Goal: Information Seeking & Learning: Learn about a topic

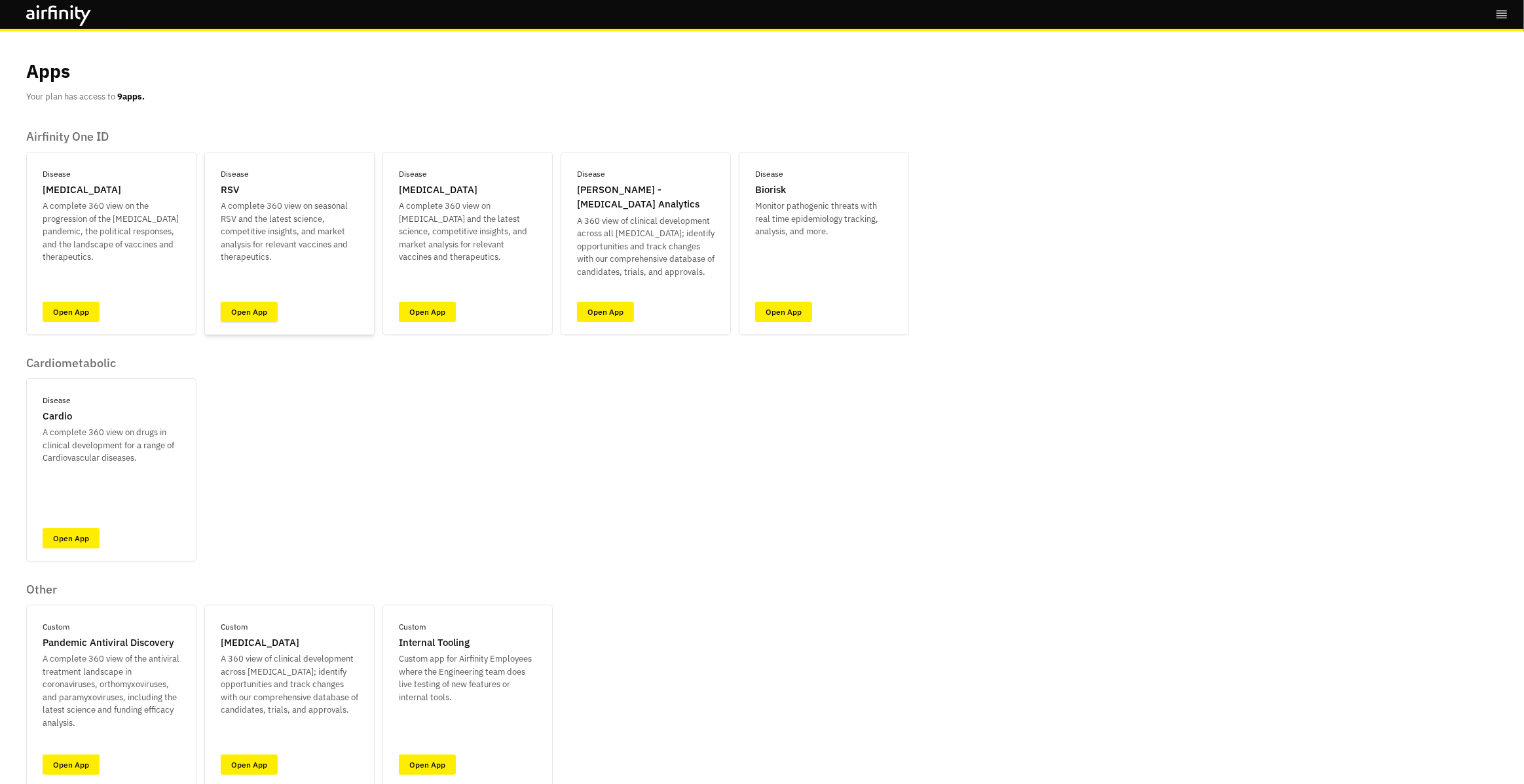
click at [246, 316] on link "Open App" at bounding box center [249, 312] width 57 height 20
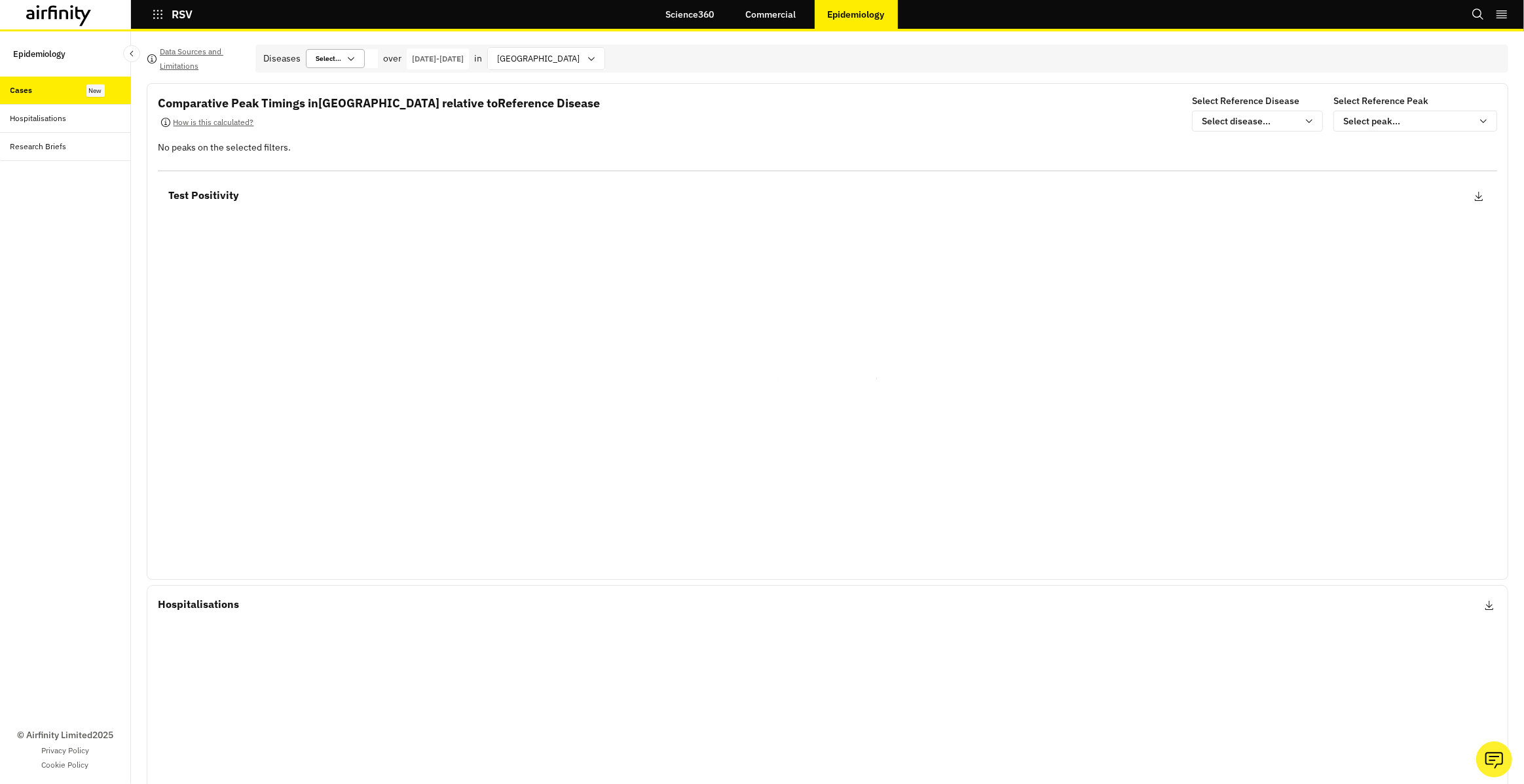
click at [355, 64] on icon at bounding box center [350, 59] width 10 height 10
click at [354, 60] on icon at bounding box center [350, 59] width 10 height 10
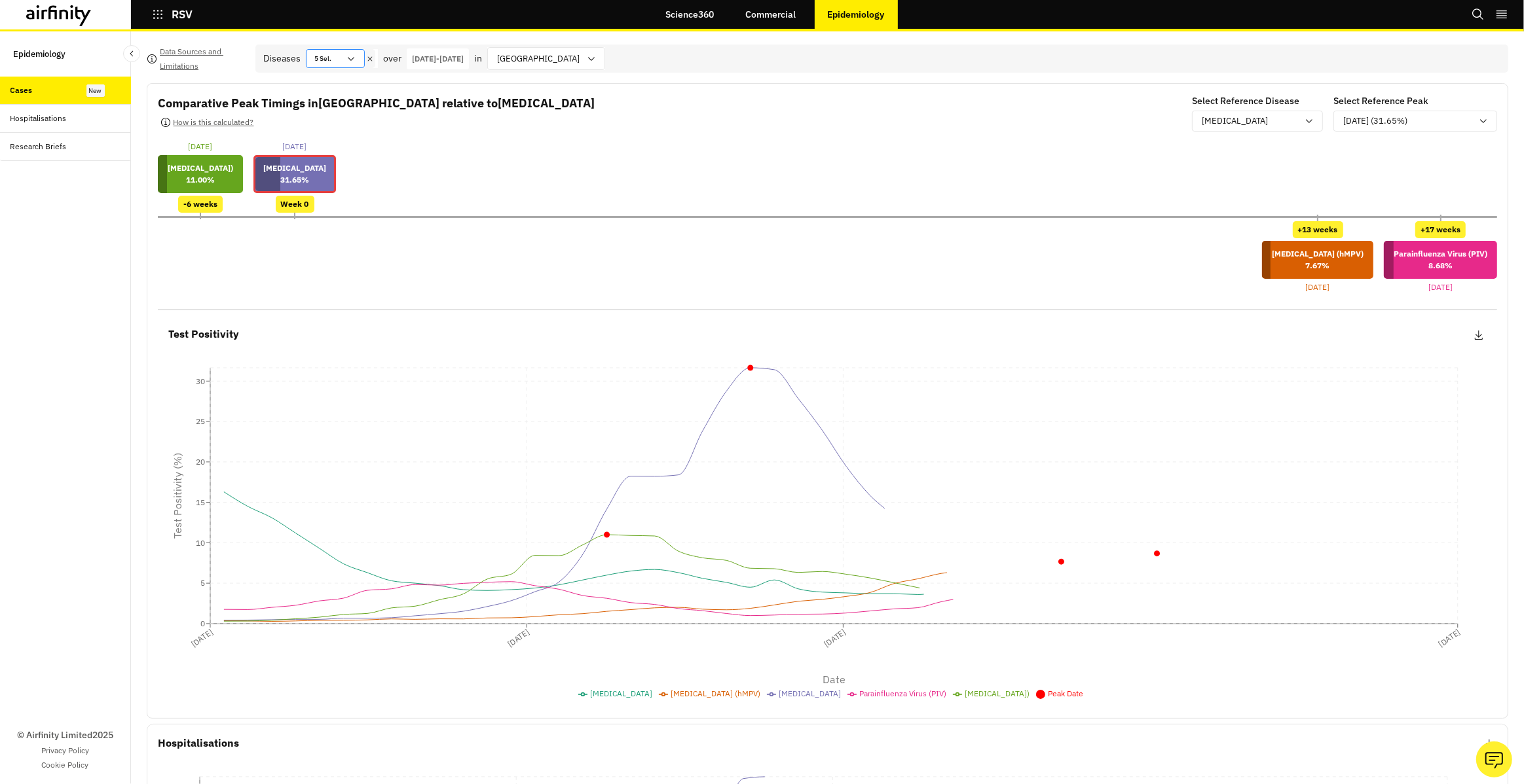
click at [354, 60] on icon at bounding box center [350, 59] width 10 height 10
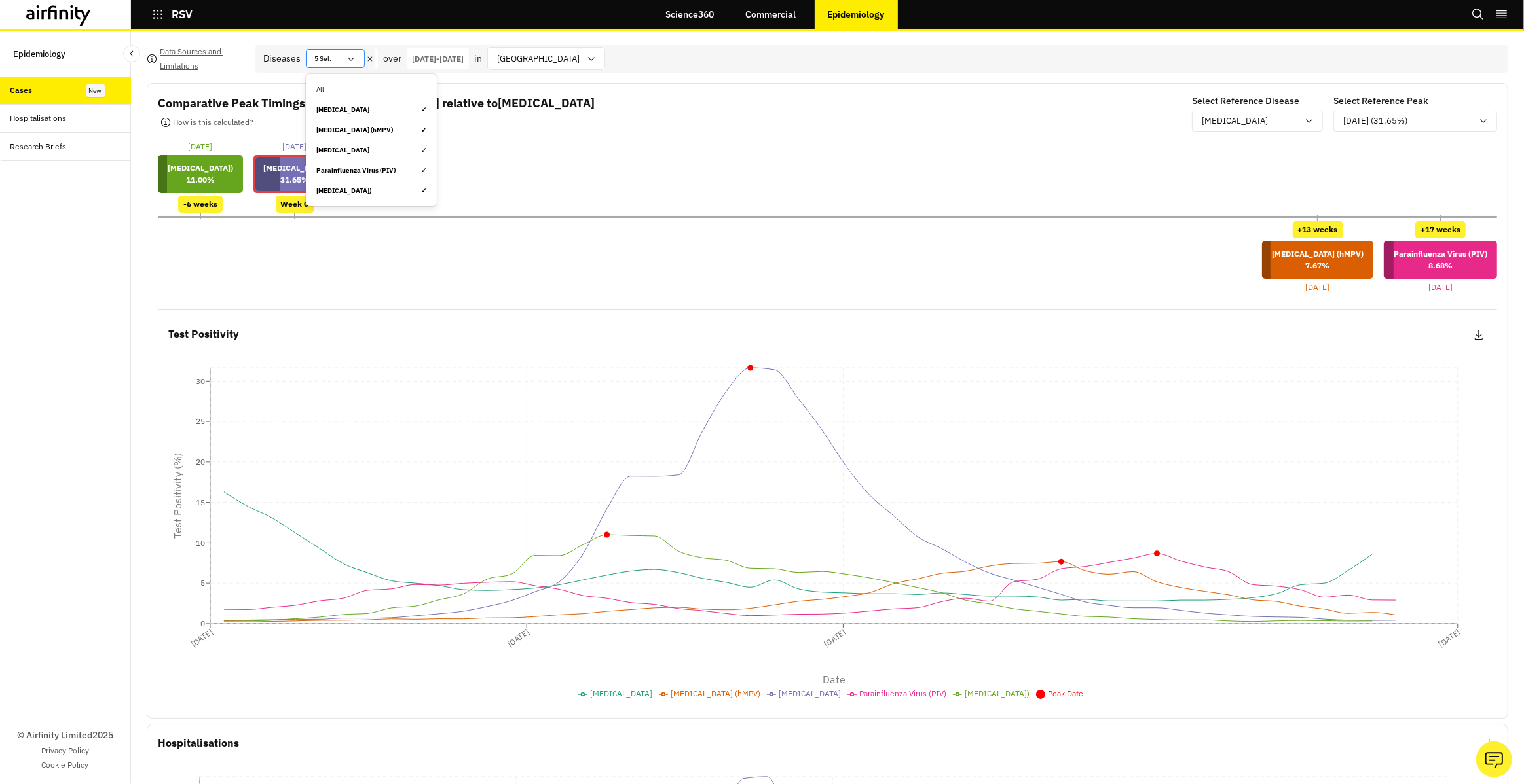
click at [373, 123] on div "[MEDICAL_DATA] (hMPV) ✓" at bounding box center [371, 129] width 126 height 20
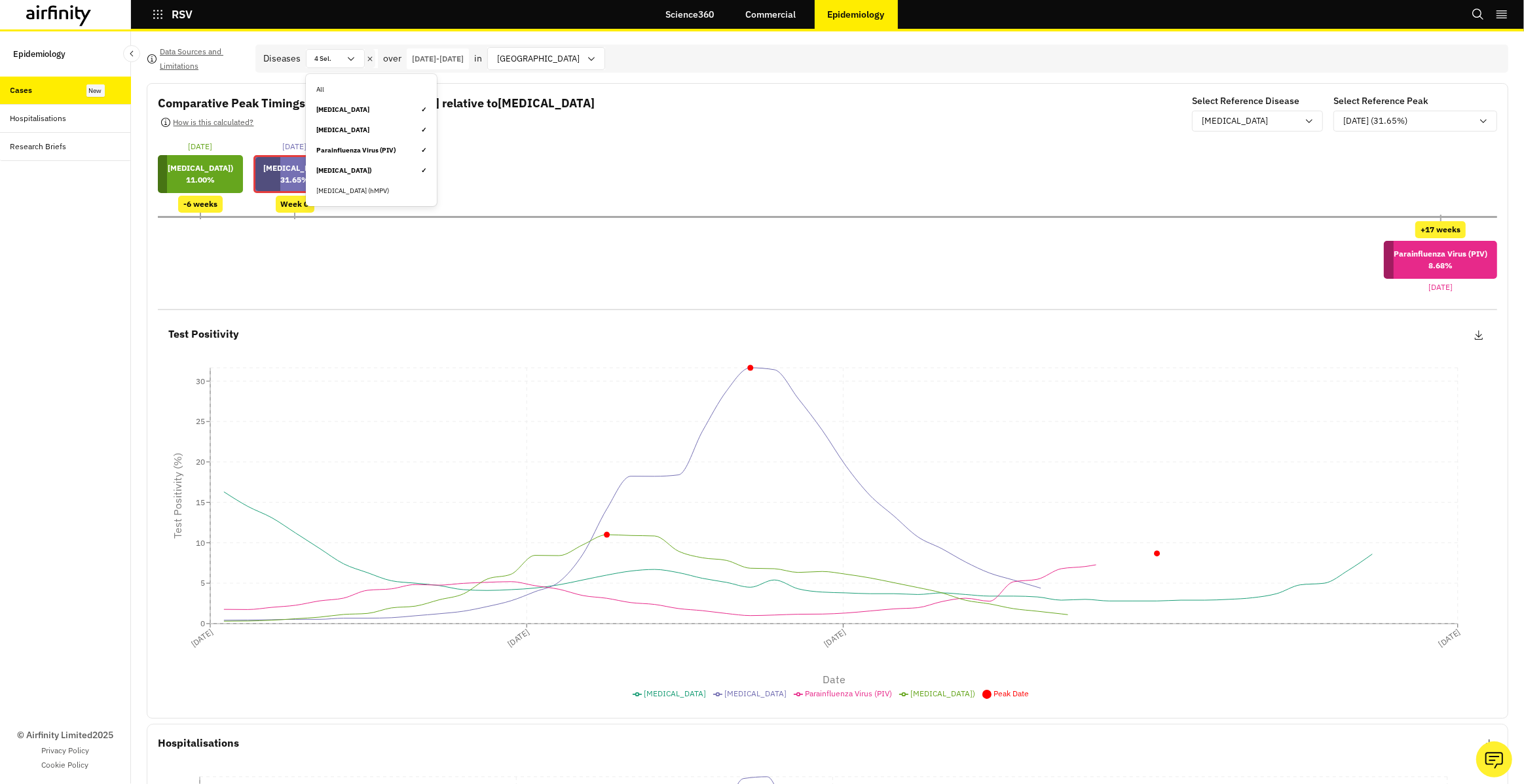
drag, startPoint x: 358, startPoint y: 68, endPoint x: 358, endPoint y: 77, distance: 9.0
click at [358, 68] on div "4 Sel." at bounding box center [335, 58] width 59 height 19
click at [370, 129] on div "[MEDICAL_DATA] ✓" at bounding box center [371, 130] width 110 height 10
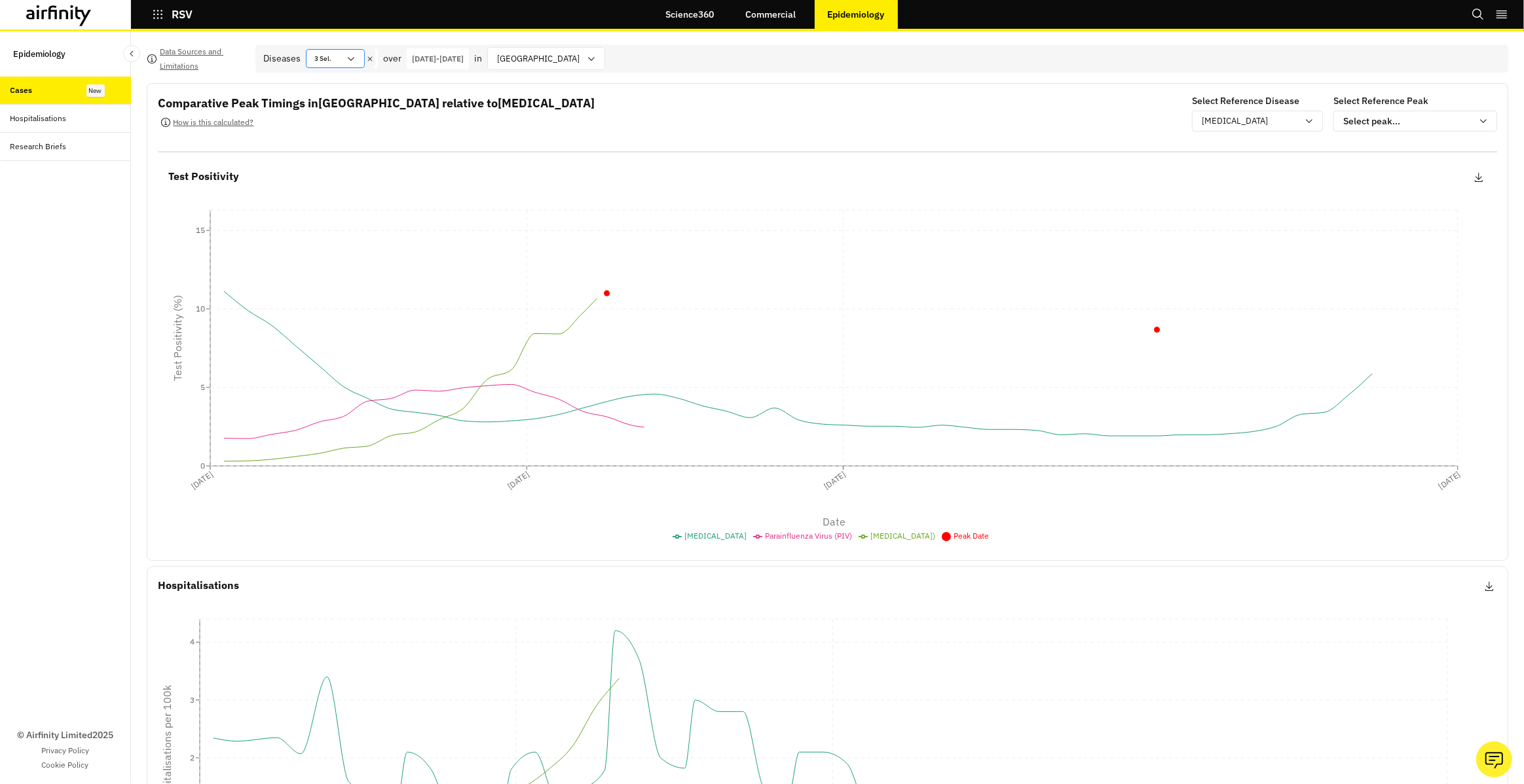
click at [356, 64] on div "3 Sel." at bounding box center [335, 58] width 59 height 19
click at [365, 111] on div "[MEDICAL_DATA] ✓" at bounding box center [371, 110] width 110 height 10
click at [350, 60] on icon at bounding box center [350, 59] width 10 height 10
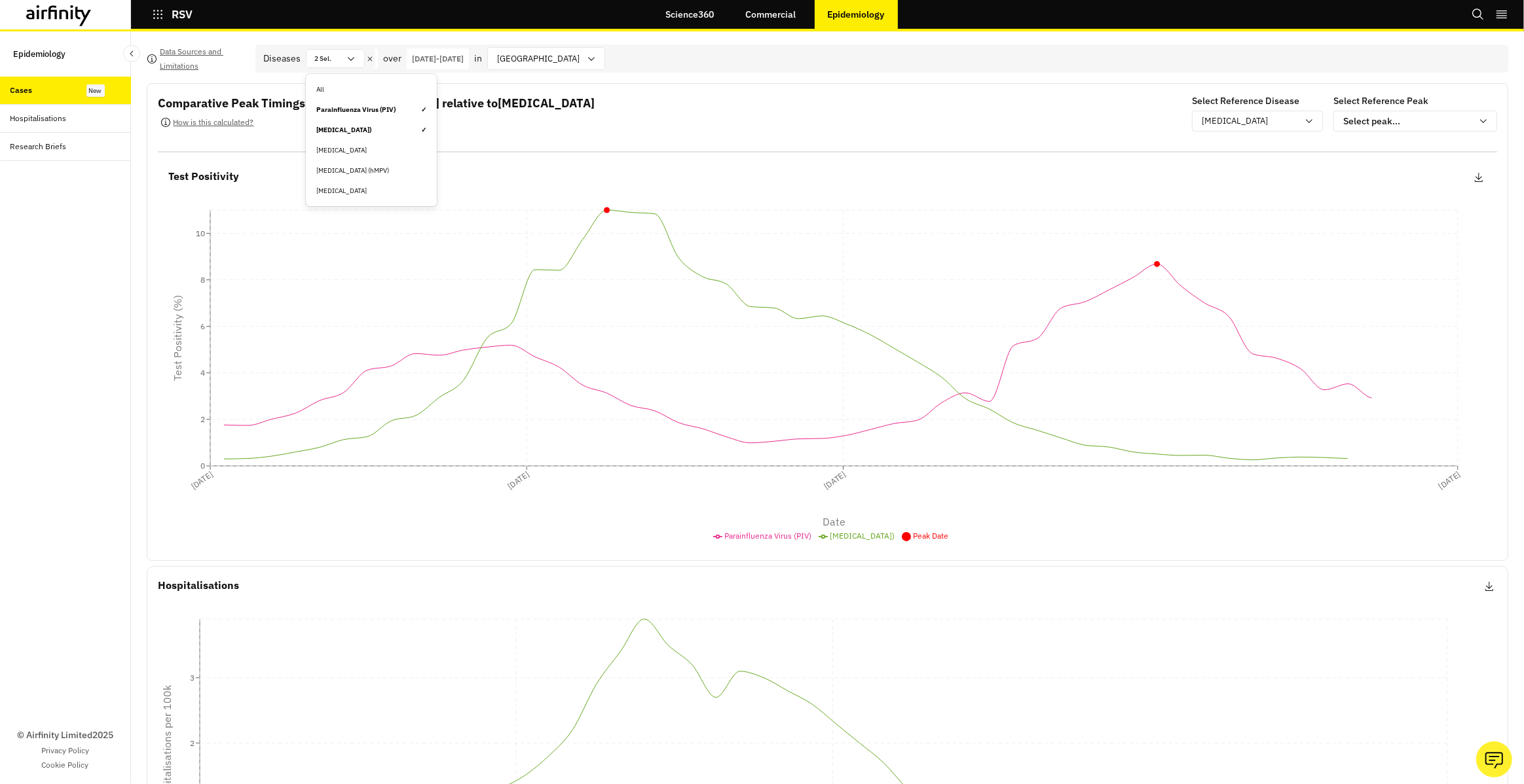
click at [382, 131] on div "[MEDICAL_DATA]) ✓" at bounding box center [371, 130] width 110 height 10
click at [568, 61] on div at bounding box center [538, 59] width 82 height 17
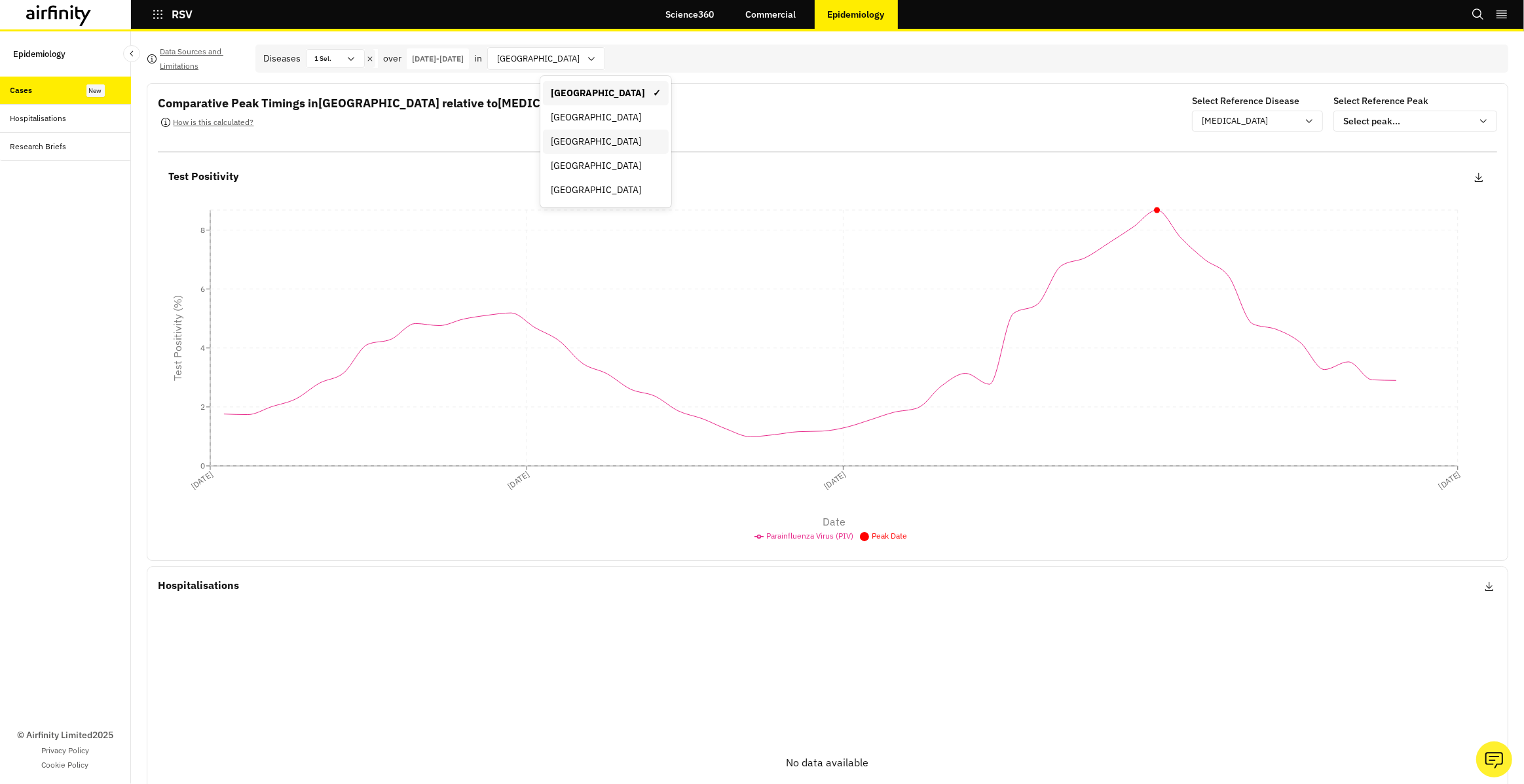
click at [621, 137] on div "[GEOGRAPHIC_DATA]" at bounding box center [605, 142] width 110 height 14
click at [72, 22] on icon at bounding box center [59, 16] width 66 height 21
